Goal: Check status

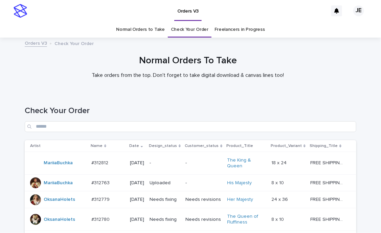
scroll to position [135, 0]
